Goal: Download file/media

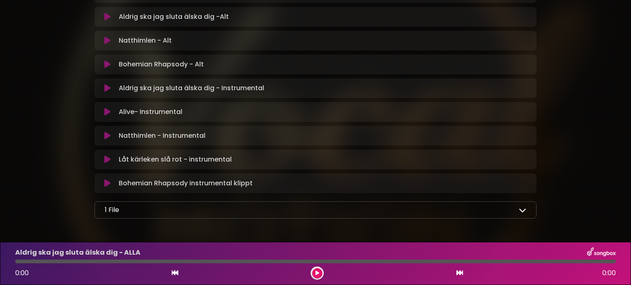
scroll to position [556, 0]
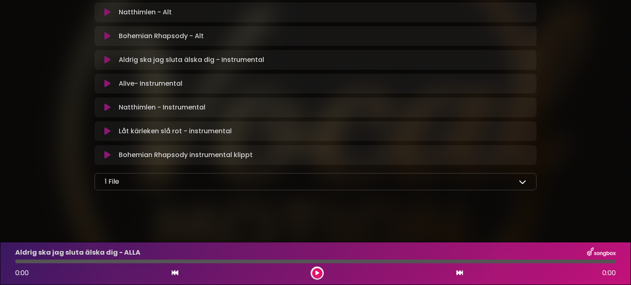
click at [131, 183] on div "1 File" at bounding box center [315, 182] width 421 height 10
click at [112, 182] on p "1 File" at bounding box center [112, 182] width 14 height 10
drag, startPoint x: 128, startPoint y: 181, endPoint x: 102, endPoint y: 182, distance: 25.9
click at [102, 182] on div "1 File samlingstext.pdf" at bounding box center [315, 181] width 442 height 17
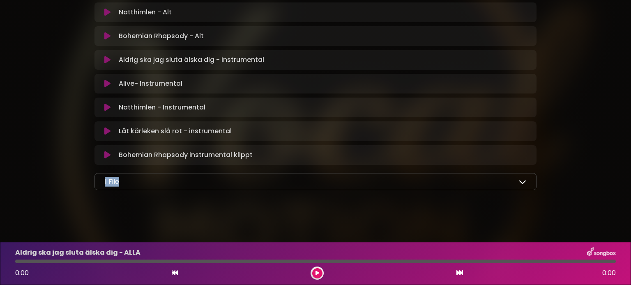
click at [101, 182] on div "1 File samlingstext.pdf" at bounding box center [315, 181] width 442 height 17
click at [140, 180] on div "1 File" at bounding box center [315, 182] width 421 height 10
click at [522, 180] on icon at bounding box center [522, 181] width 7 height 7
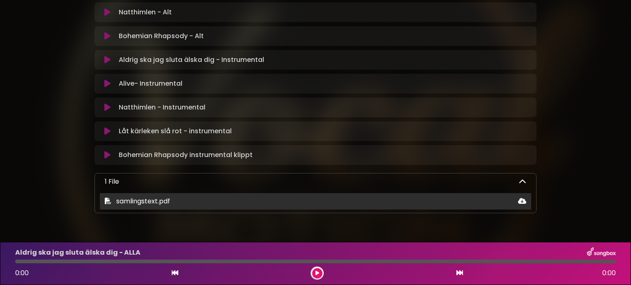
click at [106, 200] on icon at bounding box center [108, 201] width 7 height 7
click at [134, 197] on span "samlingstext.pdf" at bounding box center [143, 201] width 54 height 9
click at [522, 198] on icon at bounding box center [522, 201] width 8 height 7
